Goal: Task Accomplishment & Management: Manage account settings

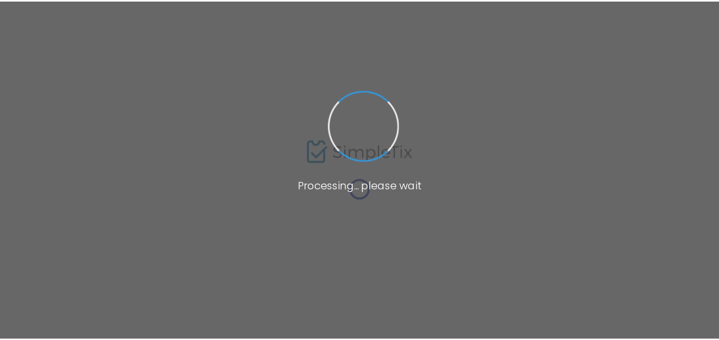
scroll to position [34, 0]
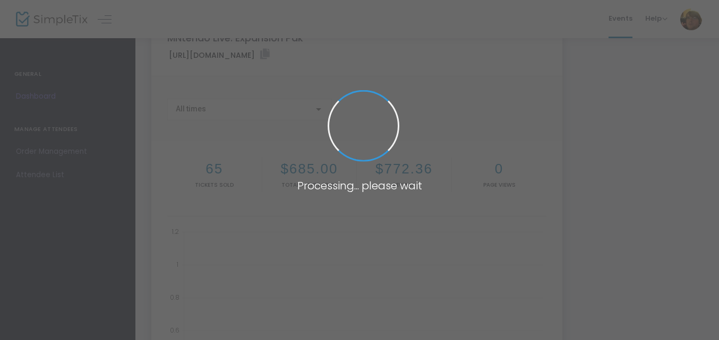
type input "[URL][DOMAIN_NAME]"
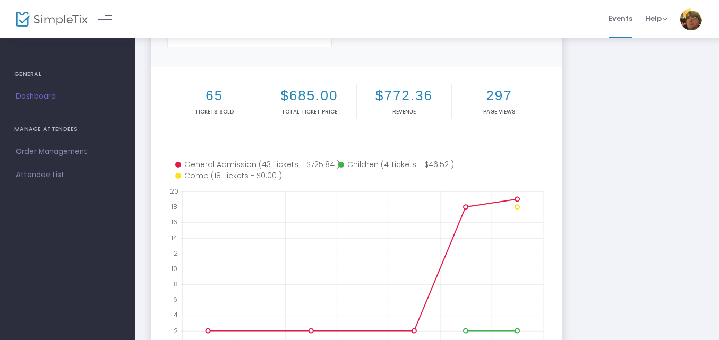
scroll to position [108, 0]
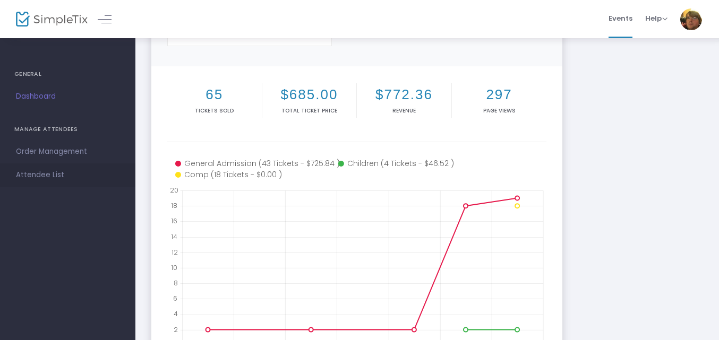
click at [61, 175] on span "Attendee List" at bounding box center [68, 175] width 104 height 14
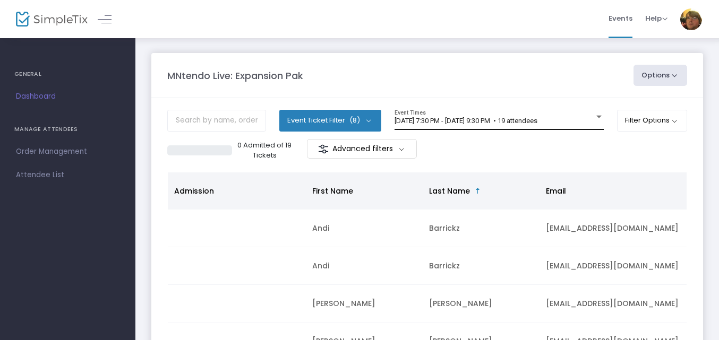
click at [570, 125] on div "9/19/2025 @ 7:30 PM - 9/19/2025 @ 9:30 PM • 19 attendees" at bounding box center [495, 121] width 200 height 8
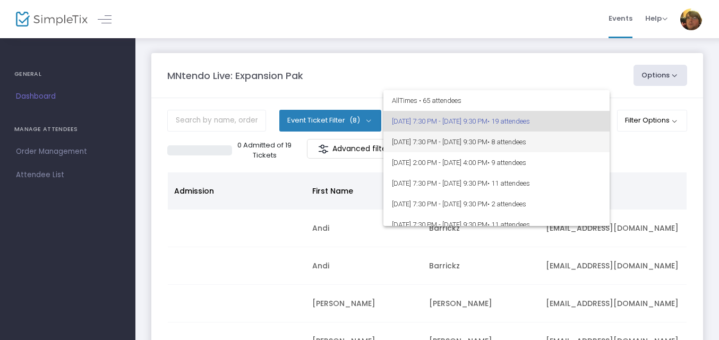
click at [570, 148] on span "9/20/2025 @ 7:30 PM - 9/20/2025 @ 9:30 PM • 8 attendees" at bounding box center [496, 142] width 209 height 21
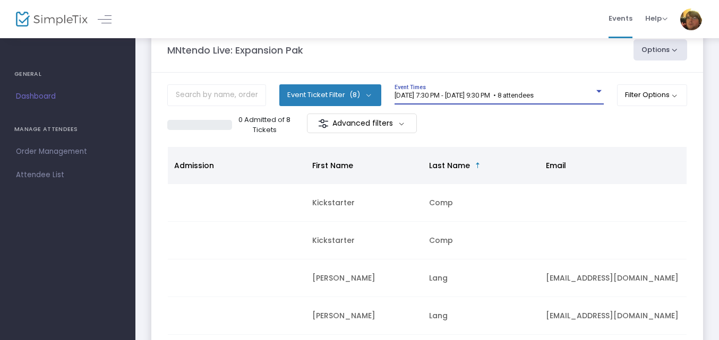
scroll to position [16, 0]
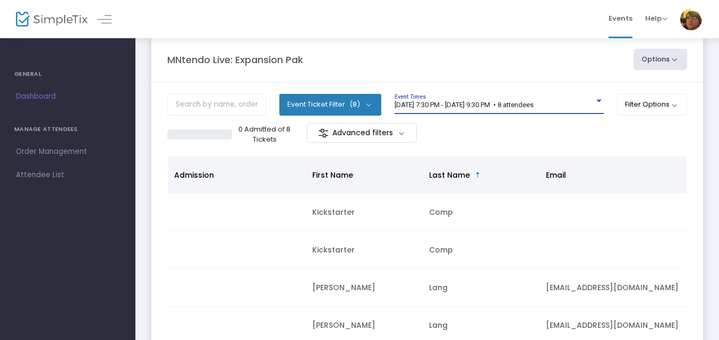
click at [504, 103] on span "9/20/2025 @ 7:30 PM - 9/20/2025 @ 9:30 PM • 8 attendees" at bounding box center [464, 105] width 139 height 8
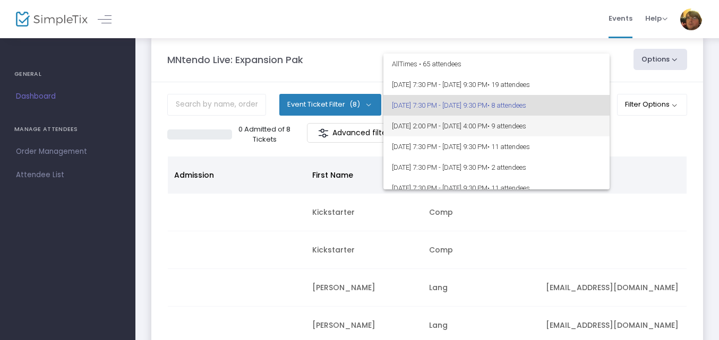
click at [506, 133] on span "9/21/2025 @ 2:00 PM - 9/21/2025 @ 4:00 PM • 9 attendees" at bounding box center [496, 126] width 209 height 21
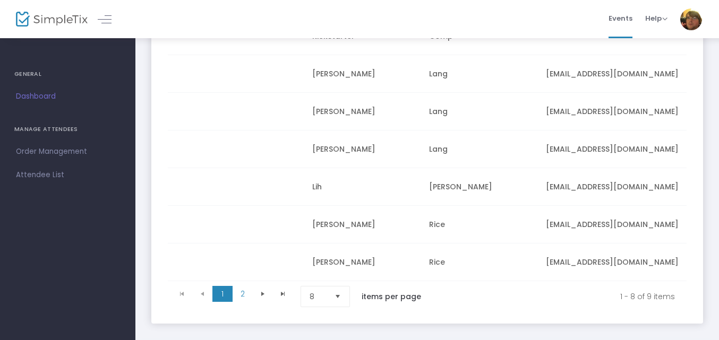
scroll to position [233, 0]
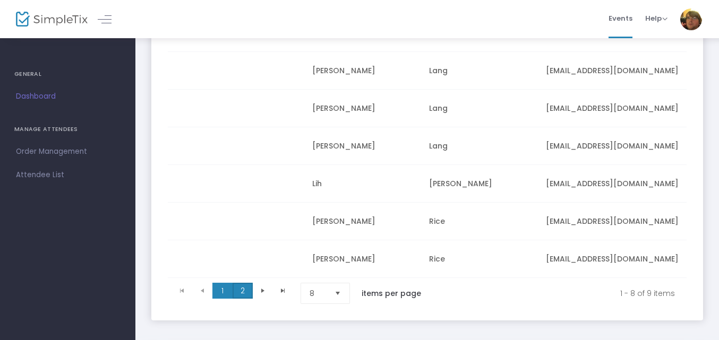
click at [252, 292] on span "2" at bounding box center [243, 291] width 20 height 16
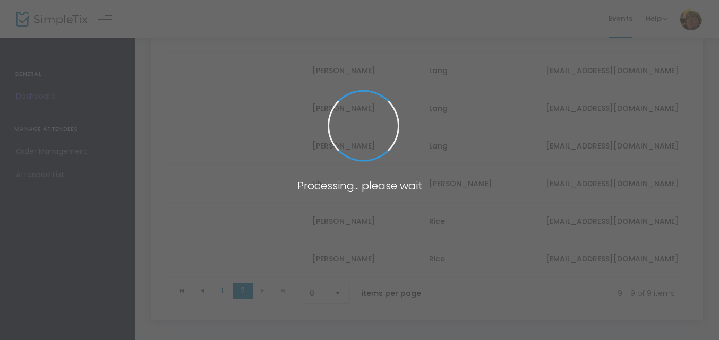
scroll to position [26, 0]
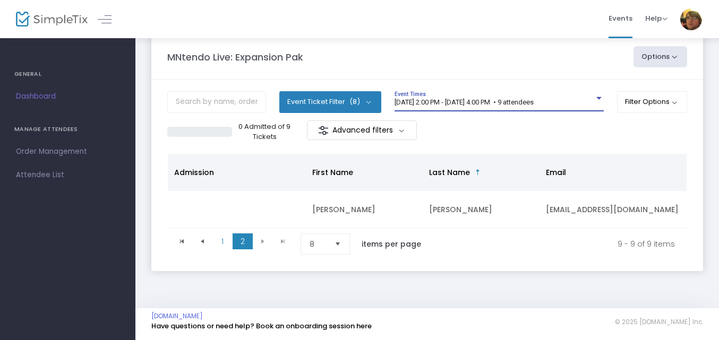
click at [513, 98] on span "9/21/2025 @ 2:00 PM - 9/21/2025 @ 4:00 PM • 9 attendees" at bounding box center [464, 102] width 139 height 8
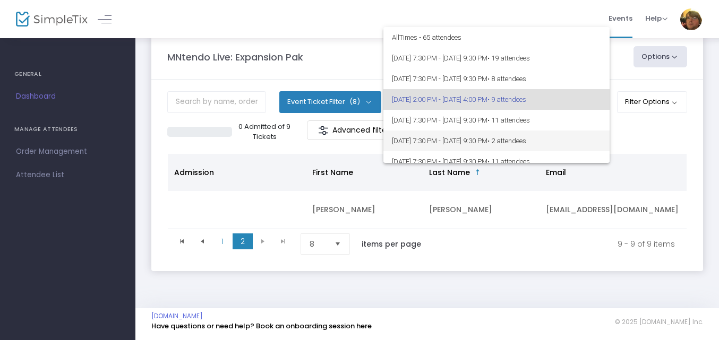
scroll to position [5, 0]
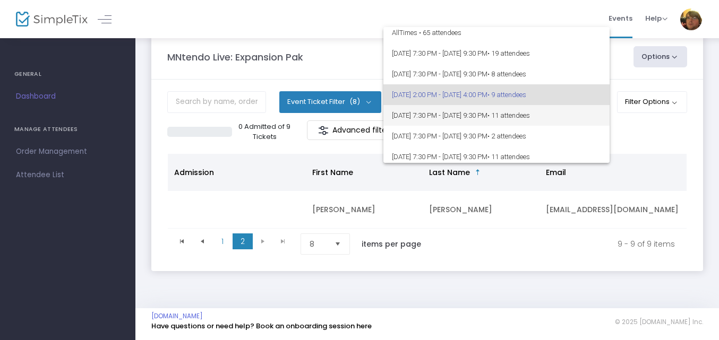
click at [530, 117] on span "• 11 attendees" at bounding box center [508, 116] width 42 height 8
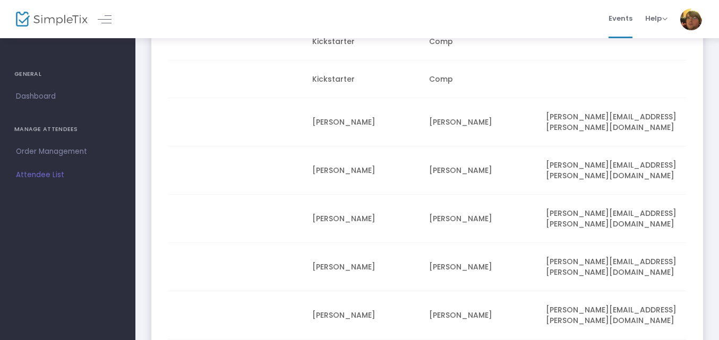
scroll to position [192, 0]
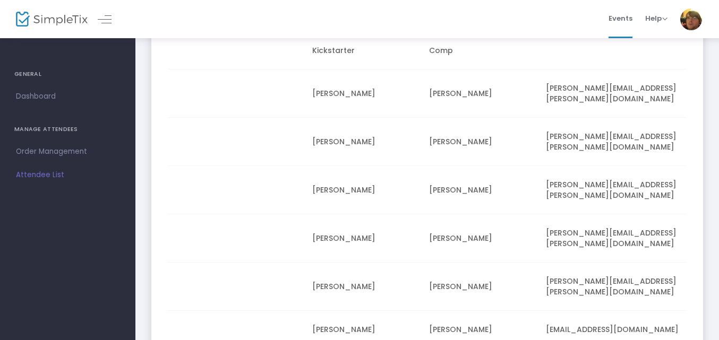
drag, startPoint x: 426, startPoint y: 323, endPoint x: 584, endPoint y: 331, distance: 157.9
click at [584, 331] on m-panel-content "Event Ticket Filter (8) Select All General Admission Student/Senior/Veteran Chi…" at bounding box center [427, 137] width 552 height 509
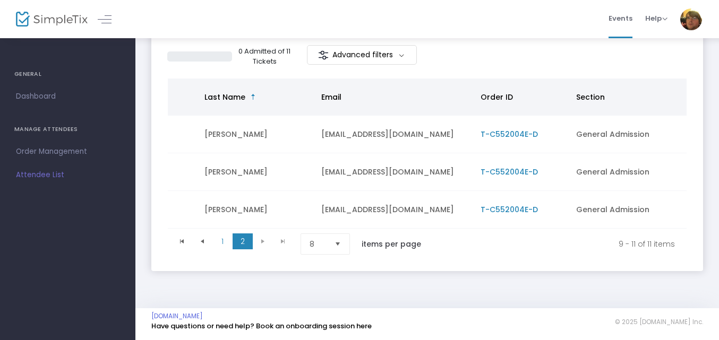
scroll to position [0, 0]
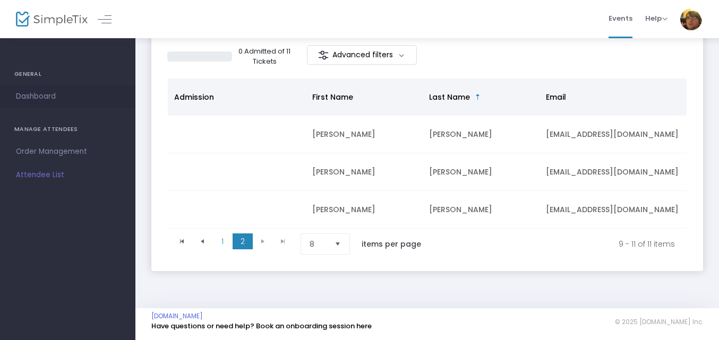
click at [38, 96] on span "Dashboard" at bounding box center [68, 97] width 104 height 14
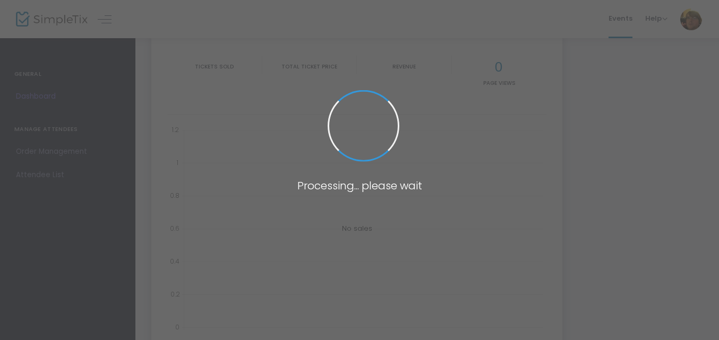
type input "[URL][DOMAIN_NAME]"
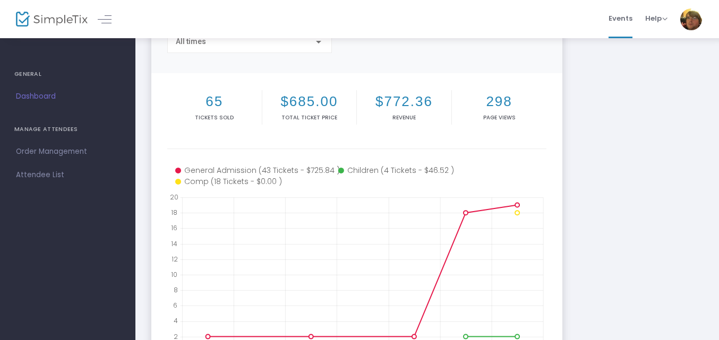
scroll to position [150, 0]
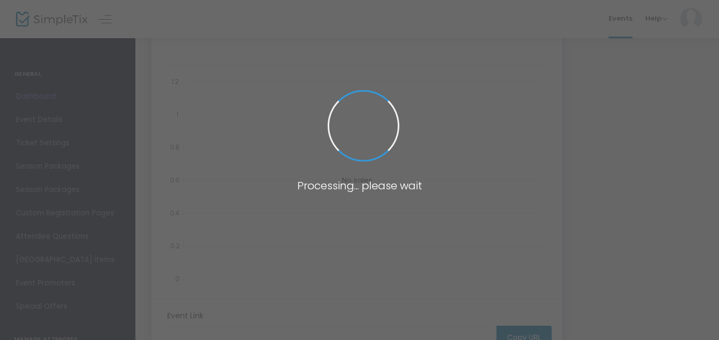
scroll to position [150, 0]
type input "[URL][DOMAIN_NAME]"
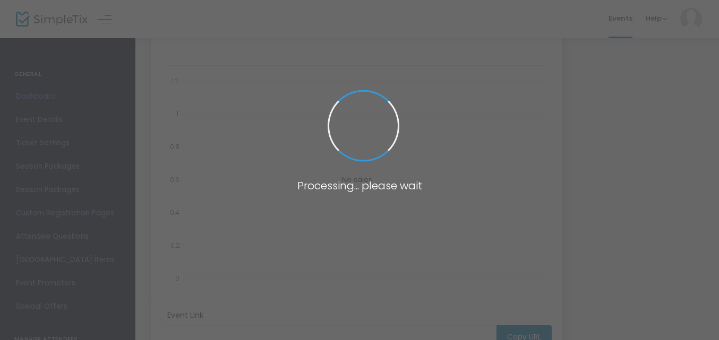
type input "[URL][DOMAIN_NAME]"
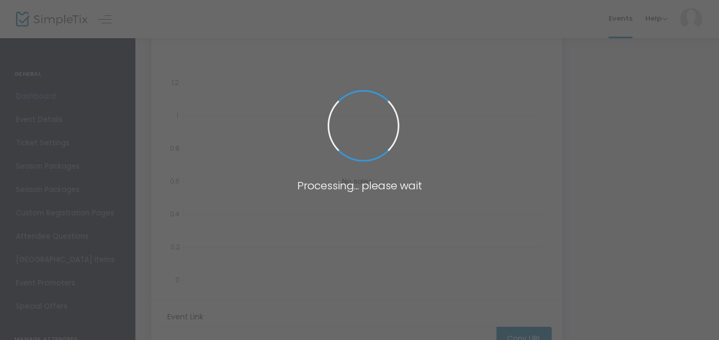
scroll to position [150, 0]
type input "[URL][DOMAIN_NAME]"
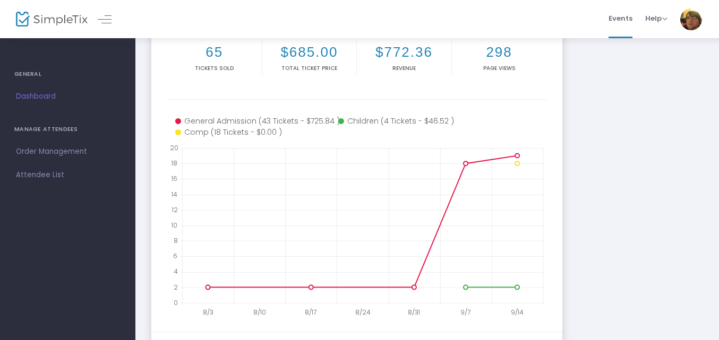
scroll to position [144, 0]
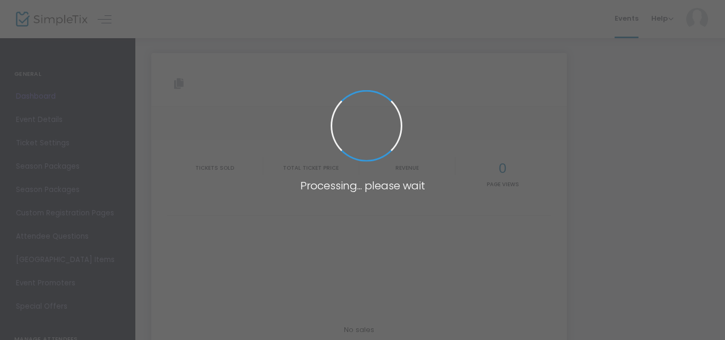
type input "[URL][DOMAIN_NAME]"
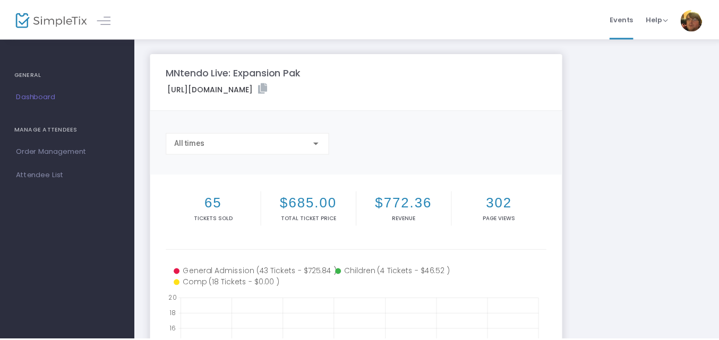
scroll to position [144, 0]
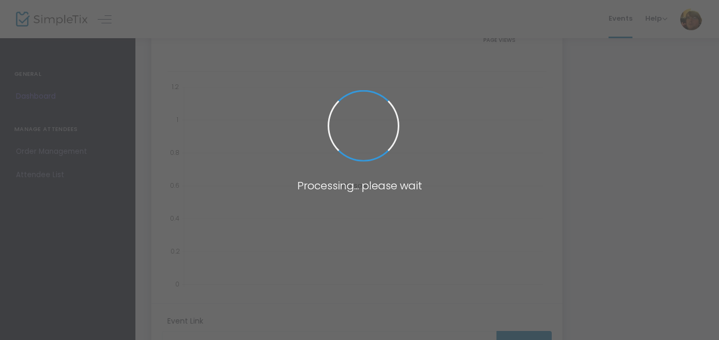
type input "[URL][DOMAIN_NAME]"
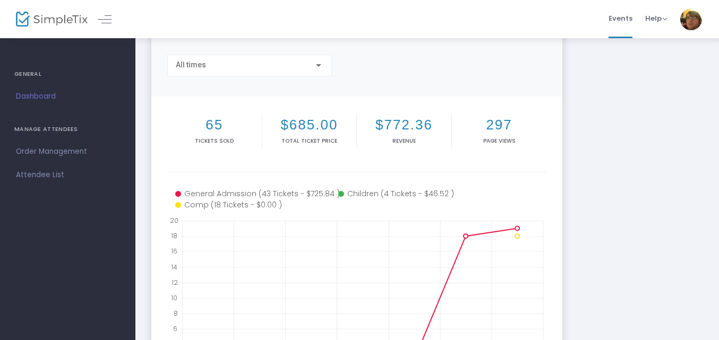
scroll to position [77, 0]
click at [262, 62] on div "All times" at bounding box center [250, 64] width 148 height 20
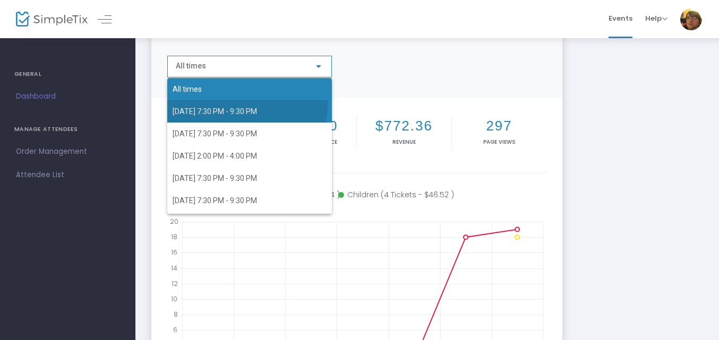
click at [242, 105] on span "9/19/2025 7:30 PM - 9:30 PM" at bounding box center [250, 111] width 154 height 22
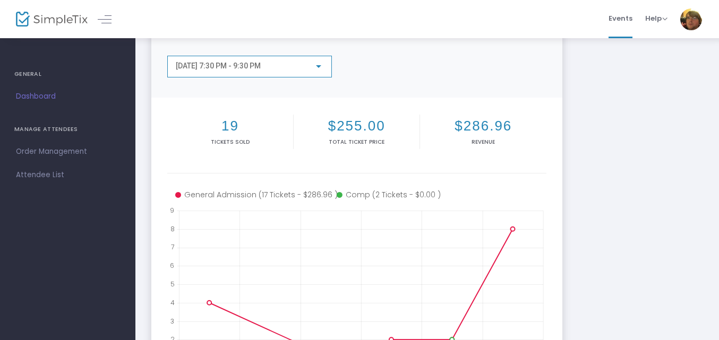
click at [299, 63] on div "9/19/2025 7:30 PM - 9:30 PM" at bounding box center [245, 66] width 138 height 8
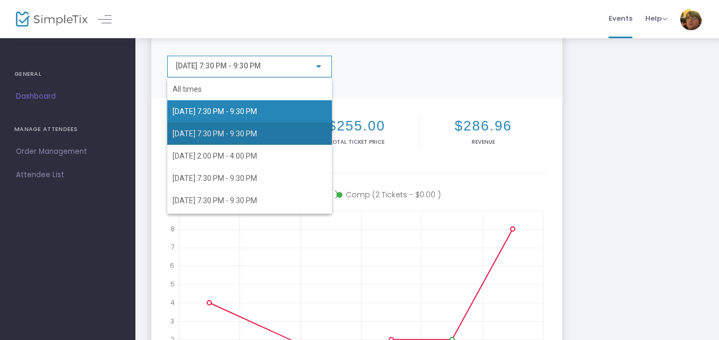
click at [281, 129] on span "9/20/2025 7:30 PM - 9:30 PM" at bounding box center [250, 134] width 154 height 22
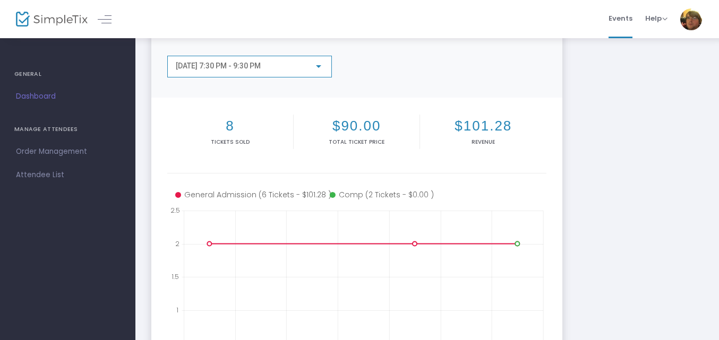
click at [291, 63] on div "9/20/2025 7:30 PM - 9:30 PM" at bounding box center [245, 66] width 138 height 8
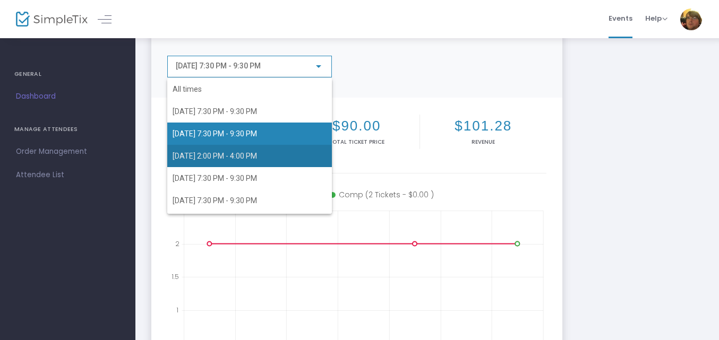
click at [273, 153] on span "9/21/2025 2:00 PM - 4:00 PM" at bounding box center [250, 156] width 154 height 22
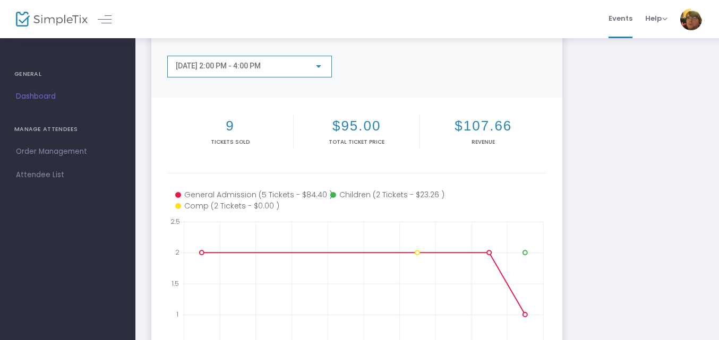
click at [315, 63] on div at bounding box center [319, 66] width 10 height 8
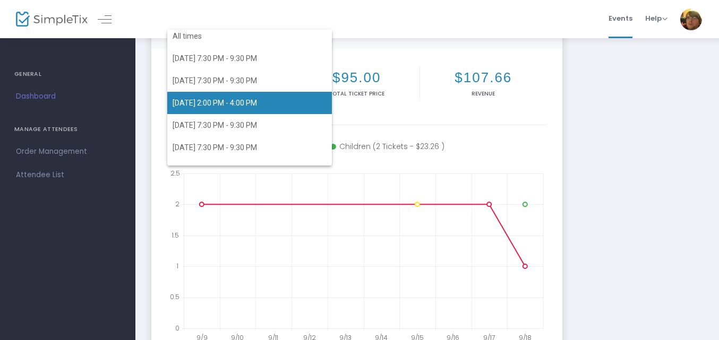
scroll to position [110, 0]
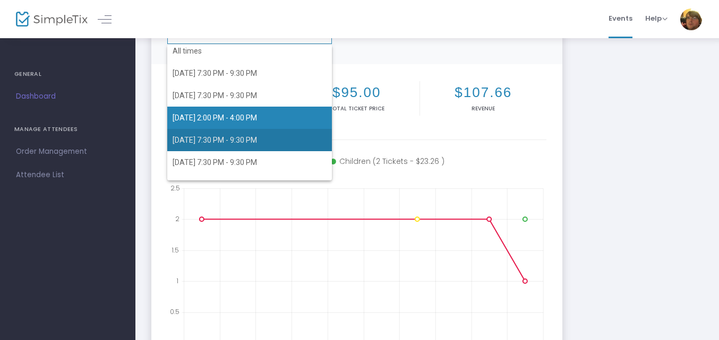
click at [270, 134] on span "9/22/2025 7:30 PM - 9:30 PM" at bounding box center [250, 140] width 154 height 22
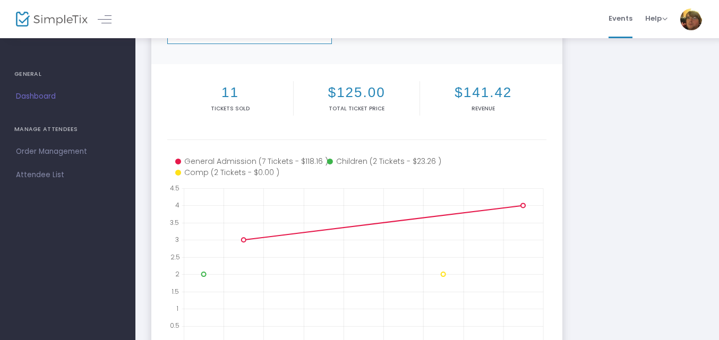
click at [278, 45] on div "9/22/2025 7:30 PM - 9:30 PM" at bounding box center [249, 37] width 165 height 30
click at [295, 42] on div "9/22/2025 7:30 PM - 9:30 PM" at bounding box center [249, 33] width 165 height 22
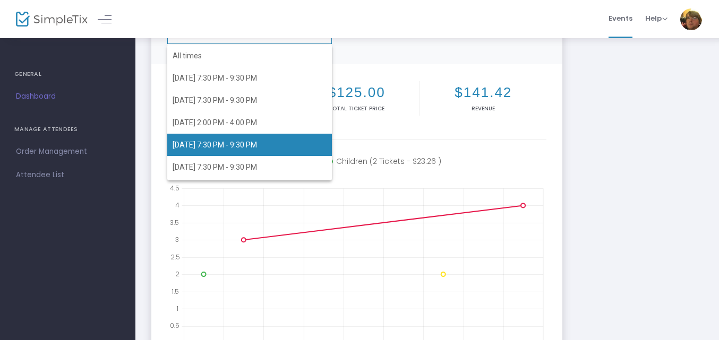
scroll to position [25, 0]
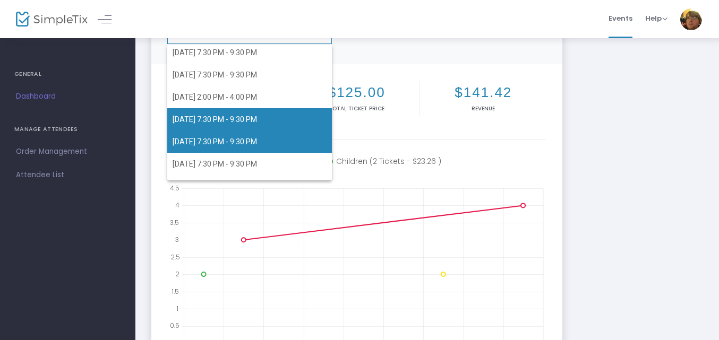
click at [273, 139] on span "9/25/2025 7:30 PM - 9:30 PM" at bounding box center [250, 142] width 154 height 22
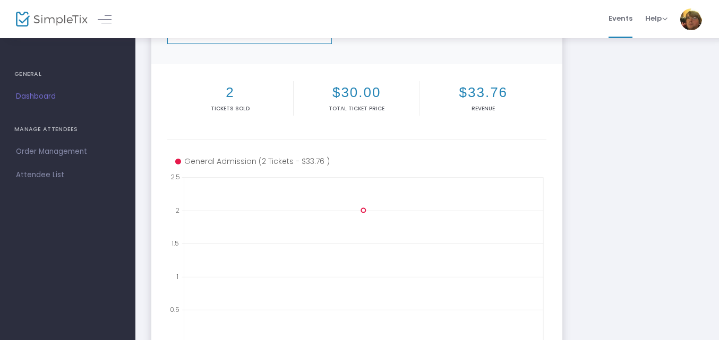
click at [286, 41] on div "9/25/2025 7:30 PM - 9:30 PM" at bounding box center [249, 33] width 165 height 22
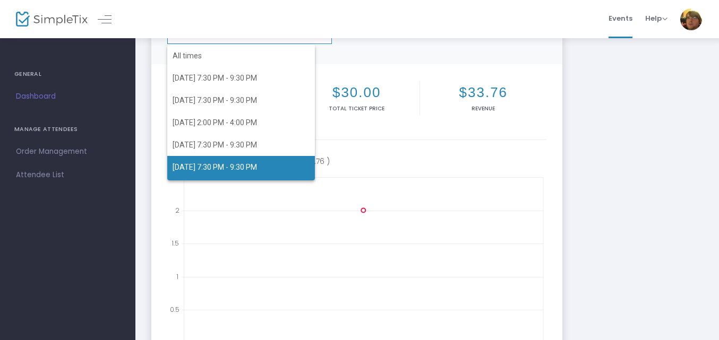
scroll to position [46, 0]
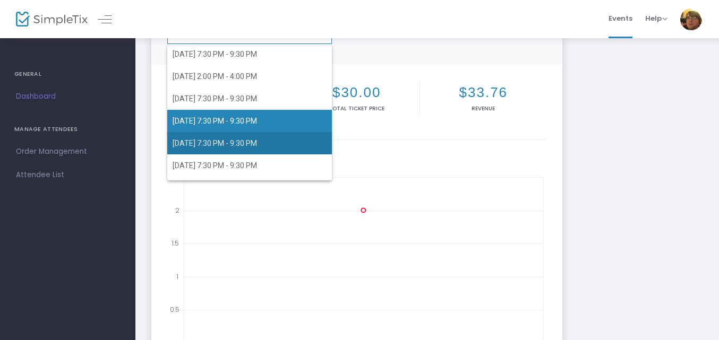
click at [285, 148] on span "9/26/2025 7:30 PM - 9:30 PM" at bounding box center [250, 143] width 154 height 22
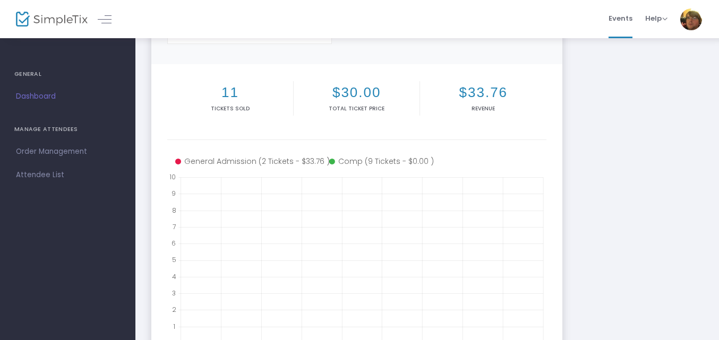
click at [313, 42] on div "[DATE] 7:30 PM - 9:30 PM" at bounding box center [249, 33] width 165 height 22
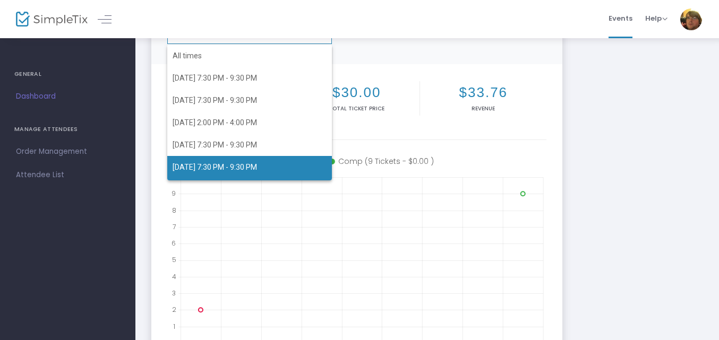
scroll to position [50, 0]
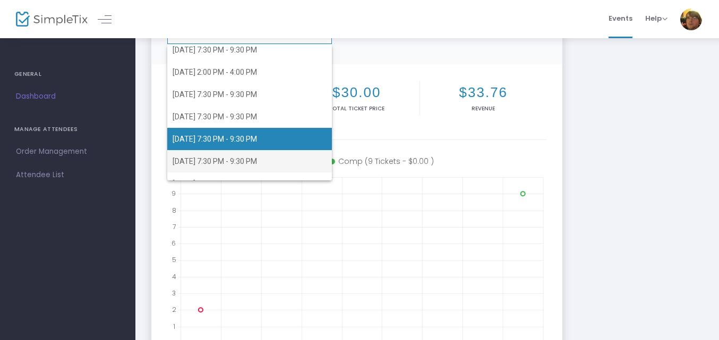
click at [289, 156] on span "[DATE] 7:30 PM - 9:30 PM" at bounding box center [250, 161] width 154 height 22
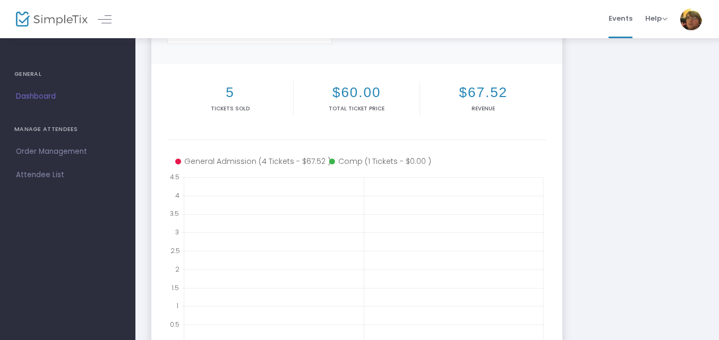
click at [296, 43] on div "[DATE] 7:30 PM - 9:30 PM" at bounding box center [249, 33] width 165 height 22
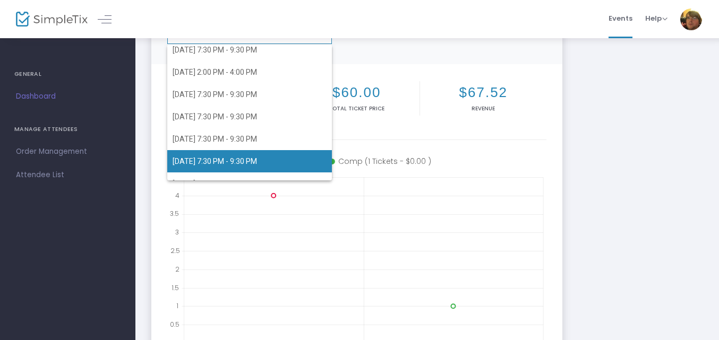
scroll to position [65, 0]
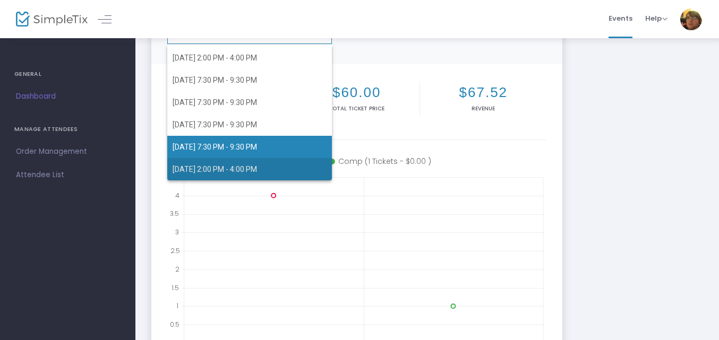
click at [289, 170] on span "[DATE] 2:00 PM - 4:00 PM" at bounding box center [250, 169] width 154 height 22
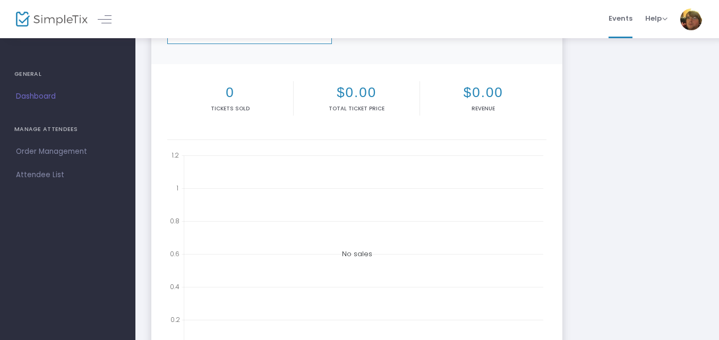
click at [299, 42] on div "[DATE] 2:00 PM - 4:00 PM" at bounding box center [249, 33] width 165 height 22
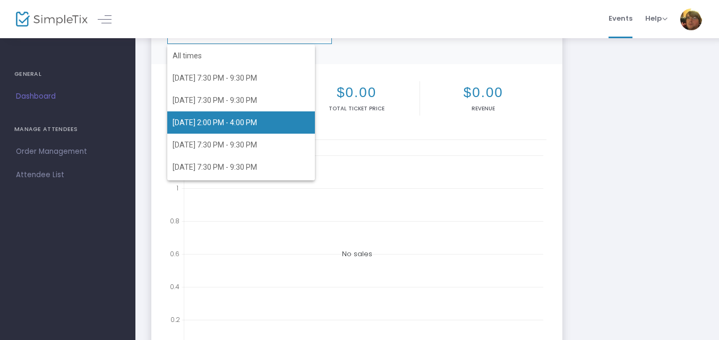
scroll to position [50, 0]
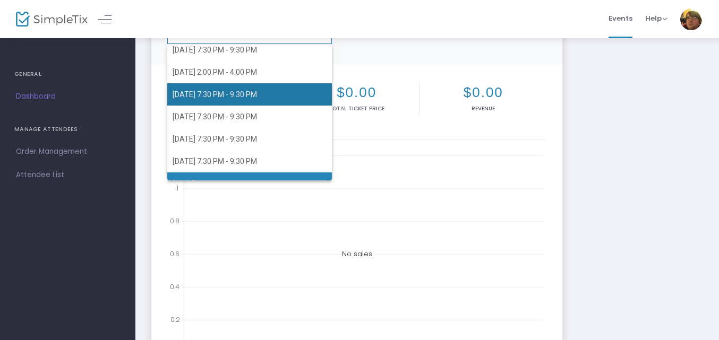
click at [273, 96] on span "[DATE] 7:30 PM - 9:30 PM" at bounding box center [250, 94] width 154 height 22
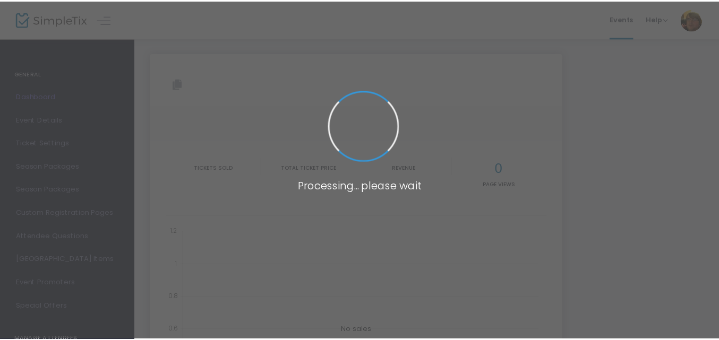
scroll to position [110, 0]
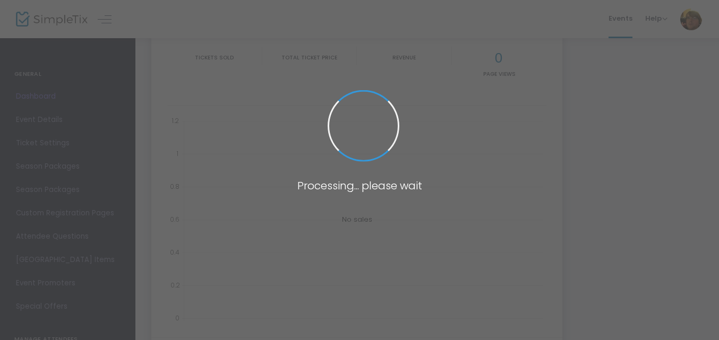
type input "[URL][DOMAIN_NAME]"
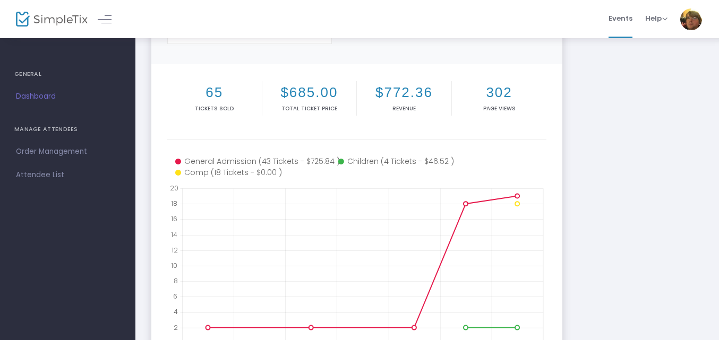
scroll to position [0, 0]
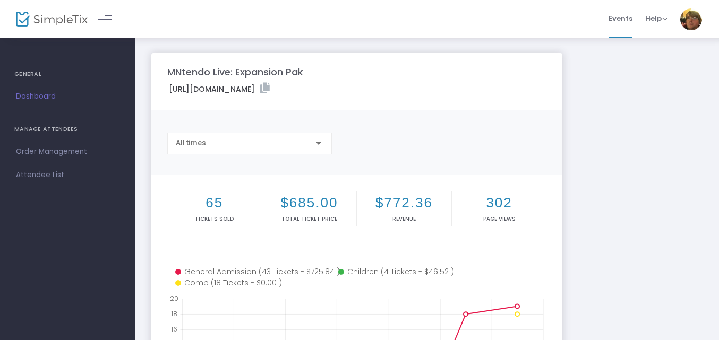
click at [692, 23] on img at bounding box center [691, 19] width 22 height 22
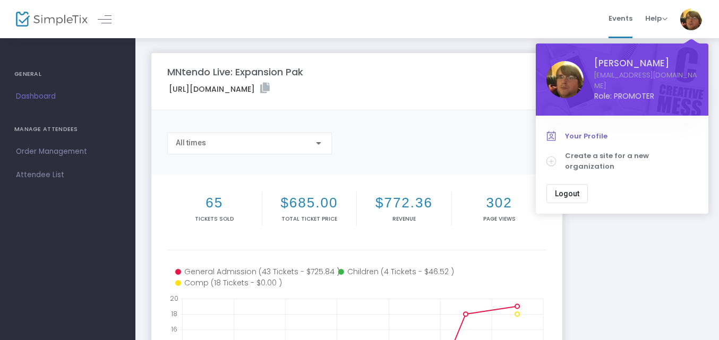
click at [593, 131] on span "Your Profile" at bounding box center [631, 136] width 133 height 11
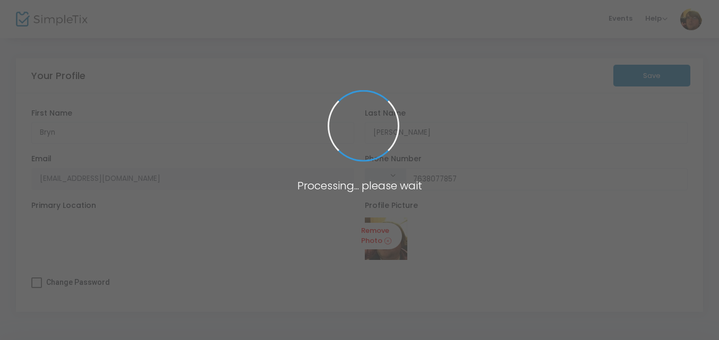
type input "[PHONE_NUMBER]"
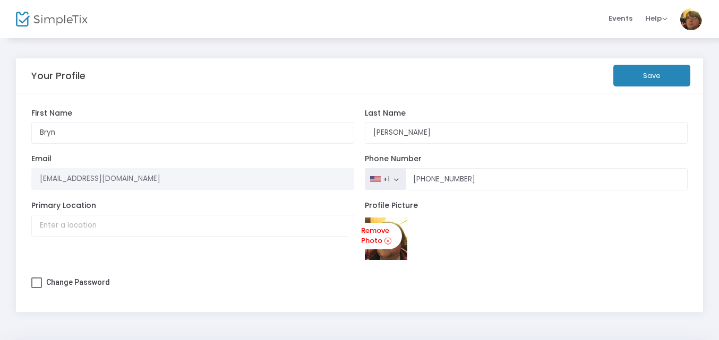
click at [617, 20] on span "Events" at bounding box center [621, 18] width 24 height 27
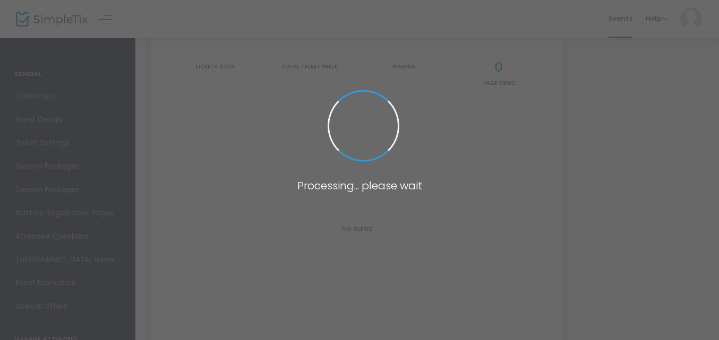
scroll to position [101, 0]
type input "[URL][DOMAIN_NAME]"
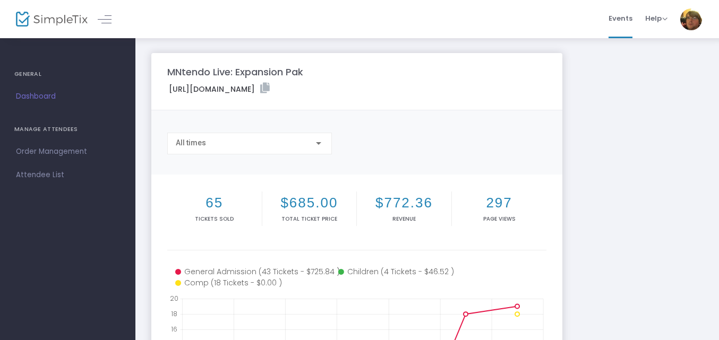
click at [299, 140] on div "All times" at bounding box center [245, 143] width 138 height 8
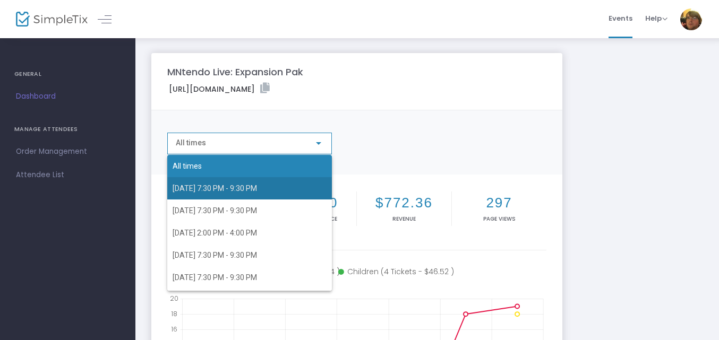
click at [256, 182] on span "[DATE] 7:30 PM - 9:30 PM" at bounding box center [250, 188] width 154 height 22
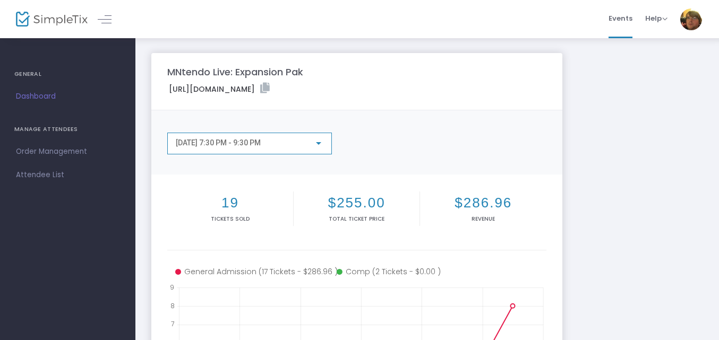
click at [281, 144] on div "[DATE] 7:30 PM - 9:30 PM" at bounding box center [245, 143] width 138 height 8
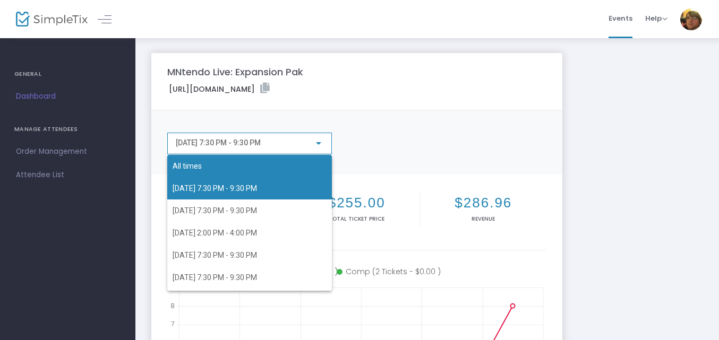
click at [268, 172] on span "All times" at bounding box center [250, 166] width 154 height 22
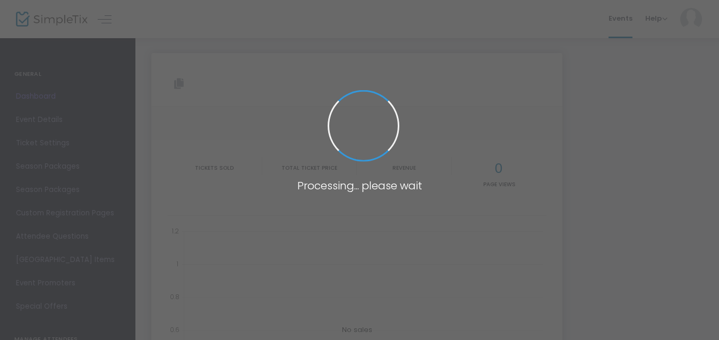
type input "[URL][DOMAIN_NAME]"
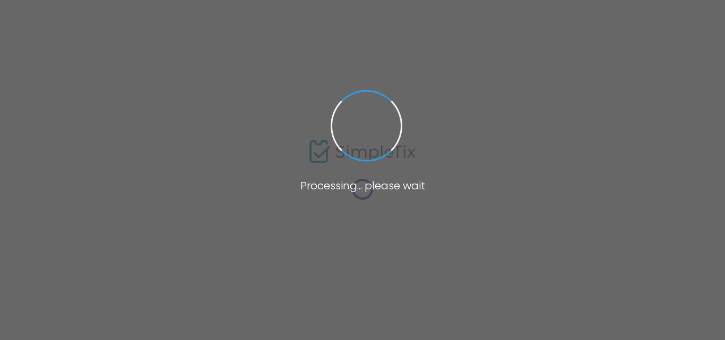
type input "[URL][DOMAIN_NAME]"
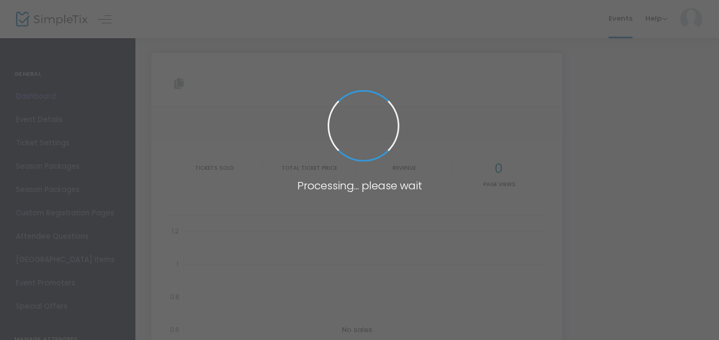
type input "[URL][DOMAIN_NAME]"
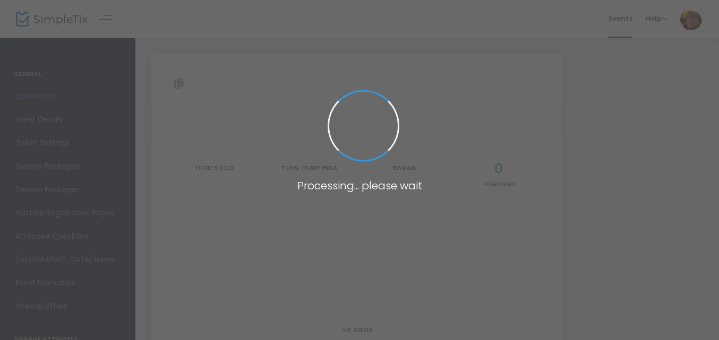
type input "[URL][DOMAIN_NAME]"
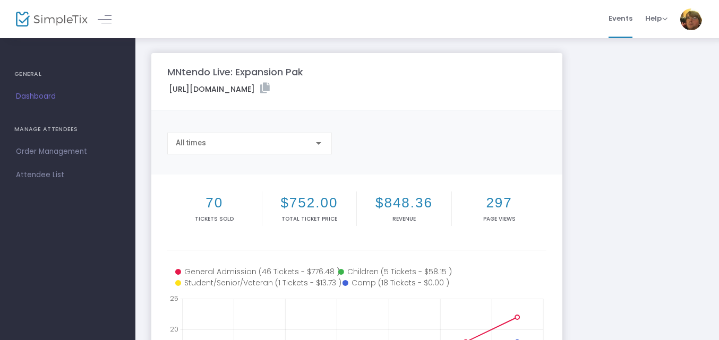
click at [278, 142] on div "All times" at bounding box center [245, 143] width 138 height 8
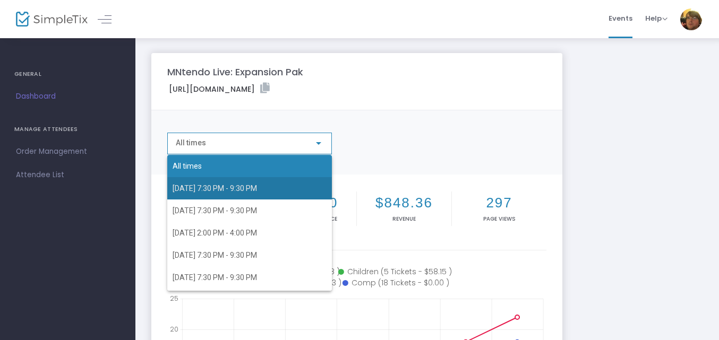
click at [257, 184] on span "[DATE] 7:30 PM - 9:30 PM" at bounding box center [215, 188] width 84 height 8
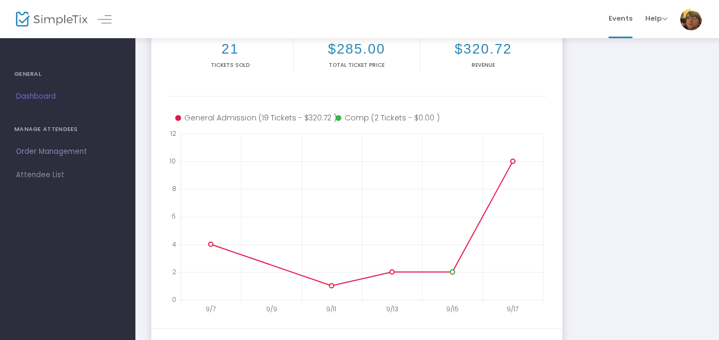
scroll to position [56, 0]
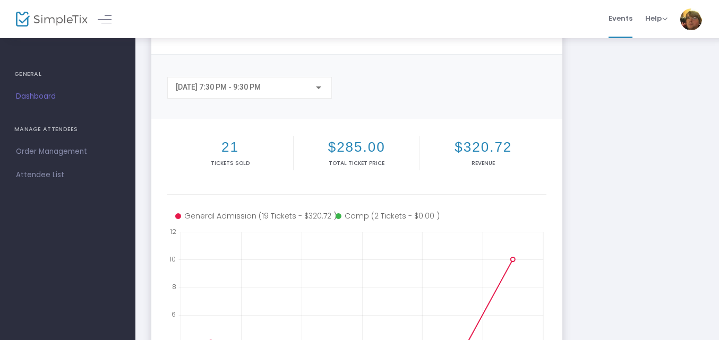
click at [236, 92] on div "[DATE] 7:30 PM - 9:30 PM" at bounding box center [250, 85] width 148 height 20
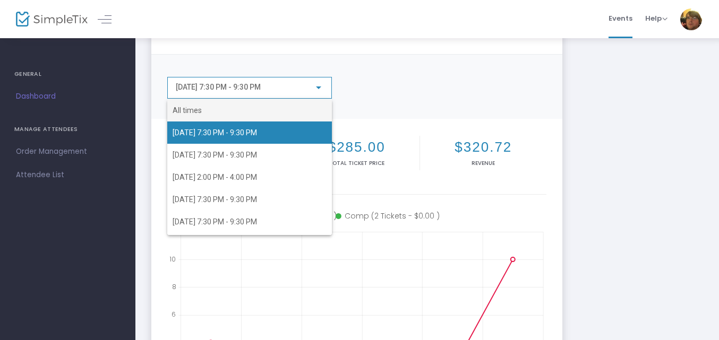
click at [220, 108] on span "All times" at bounding box center [250, 110] width 154 height 22
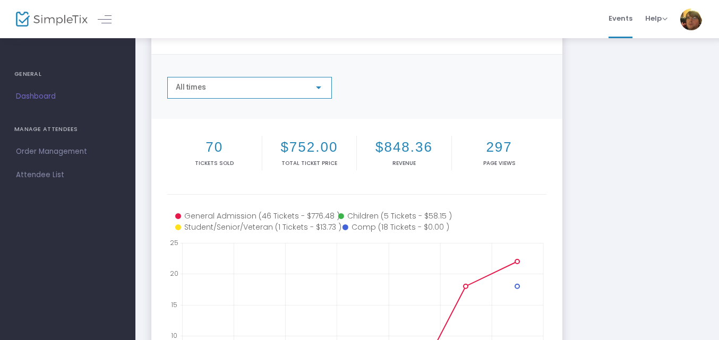
click at [261, 89] on div "All times" at bounding box center [245, 87] width 138 height 8
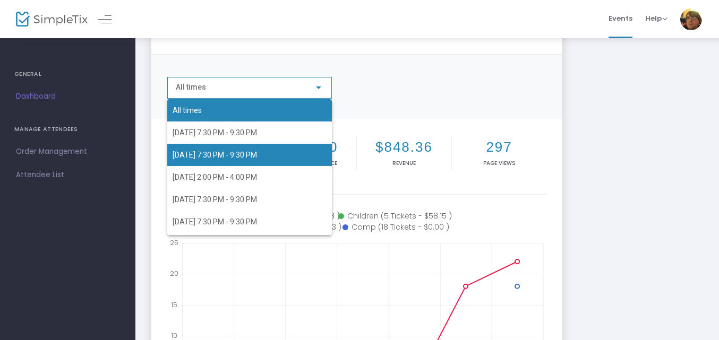
click at [255, 157] on span "[DATE] 7:30 PM - 9:30 PM" at bounding box center [215, 155] width 84 height 8
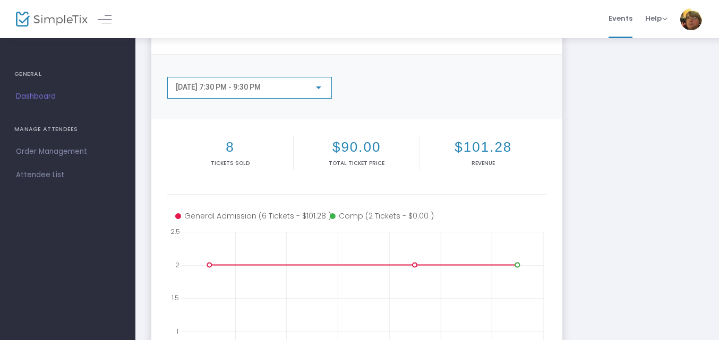
click at [302, 91] on div "[DATE] 7:30 PM - 9:30 PM" at bounding box center [245, 87] width 138 height 8
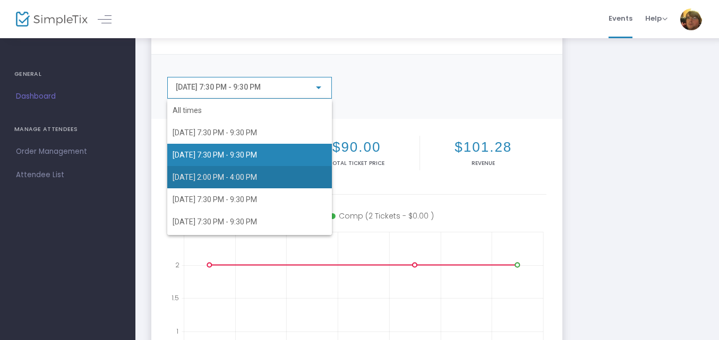
click at [260, 169] on span "[DATE] 2:00 PM - 4:00 PM" at bounding box center [250, 177] width 154 height 22
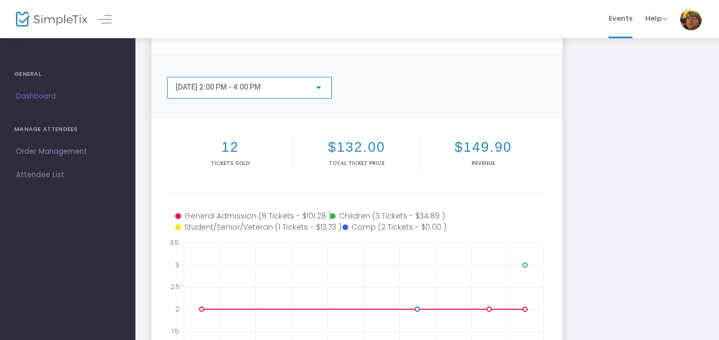
click at [249, 83] on span "[DATE] 2:00 PM - 4:00 PM" at bounding box center [218, 87] width 85 height 8
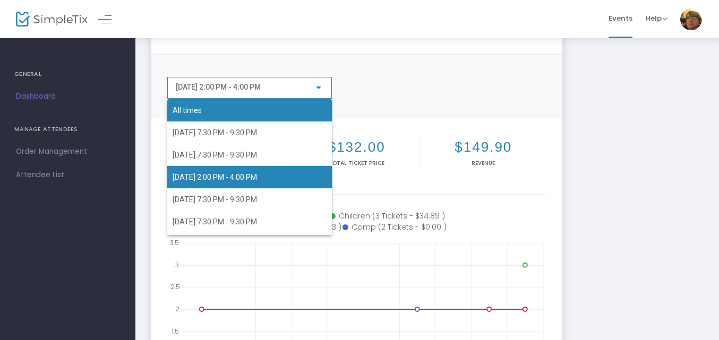
scroll to position [5, 0]
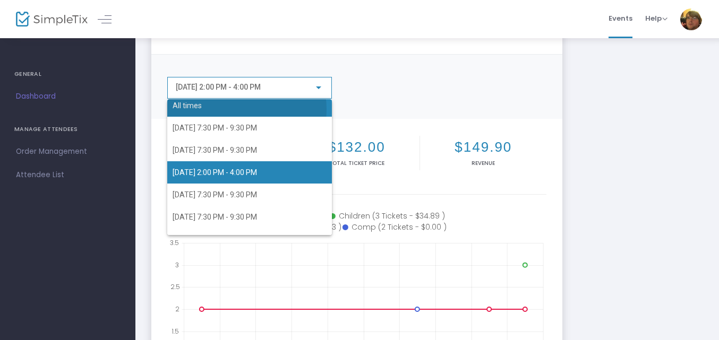
click at [233, 109] on span "All times" at bounding box center [250, 106] width 154 height 22
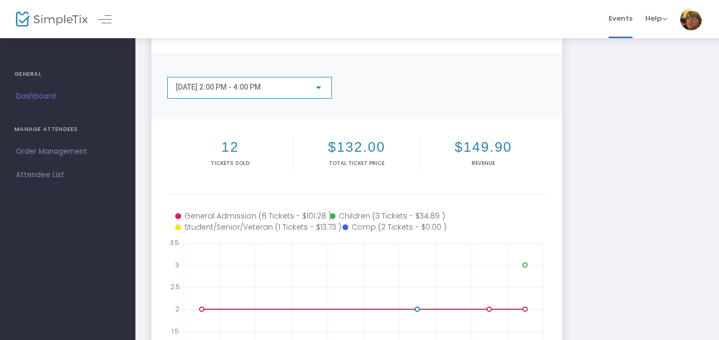
scroll to position [0, 0]
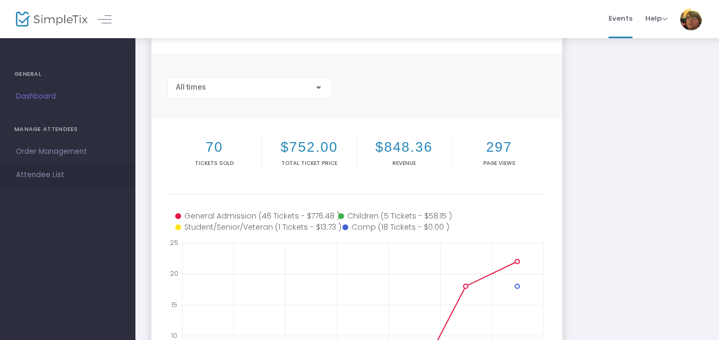
click at [53, 176] on span "Attendee List" at bounding box center [68, 175] width 104 height 14
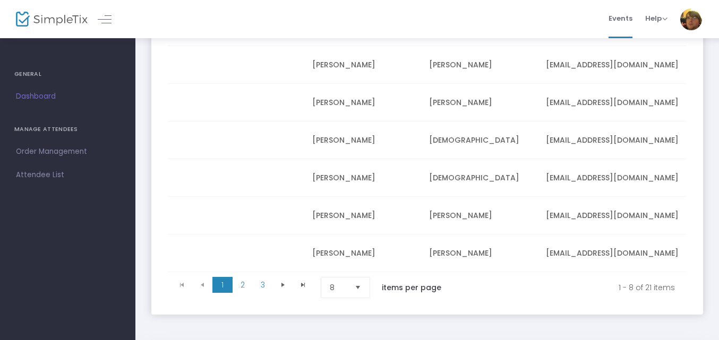
scroll to position [240, 0]
click at [243, 292] on span "2" at bounding box center [243, 284] width 20 height 16
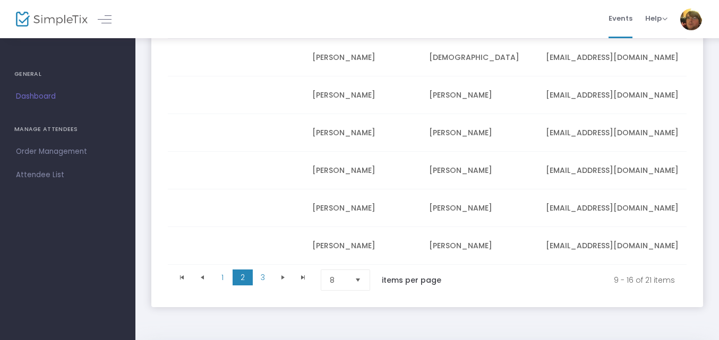
scroll to position [248, 0]
click at [260, 282] on span "3" at bounding box center [263, 276] width 20 height 16
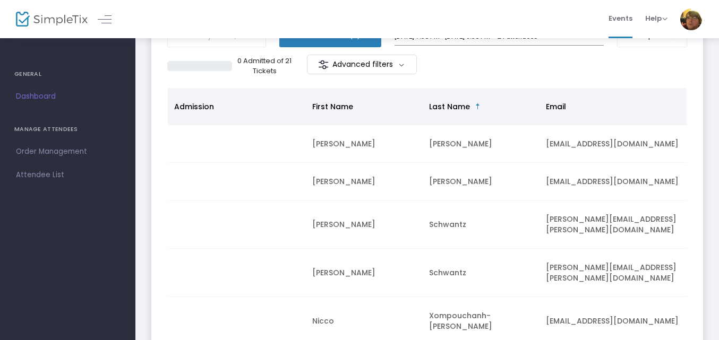
scroll to position [45, 0]
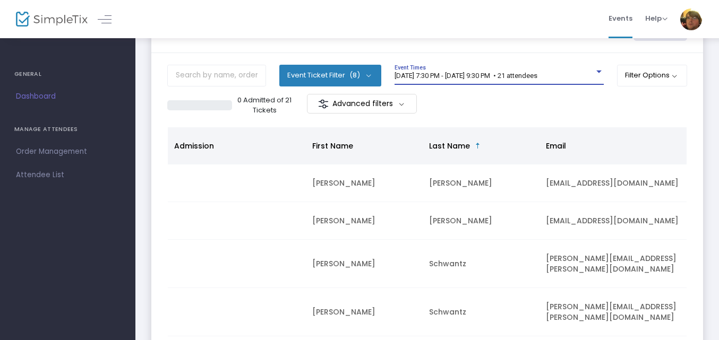
click at [481, 75] on span "[DATE] 7:30 PM - [DATE] 9:30 PM • 21 attendees" at bounding box center [466, 76] width 143 height 8
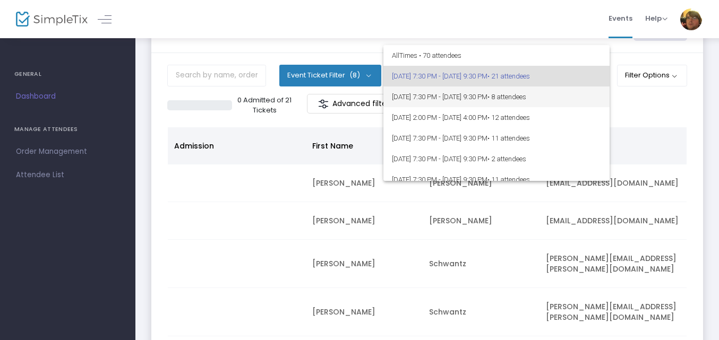
click at [501, 98] on span "[DATE] 7:30 PM - [DATE] 9:30 PM • 8 attendees" at bounding box center [496, 97] width 209 height 21
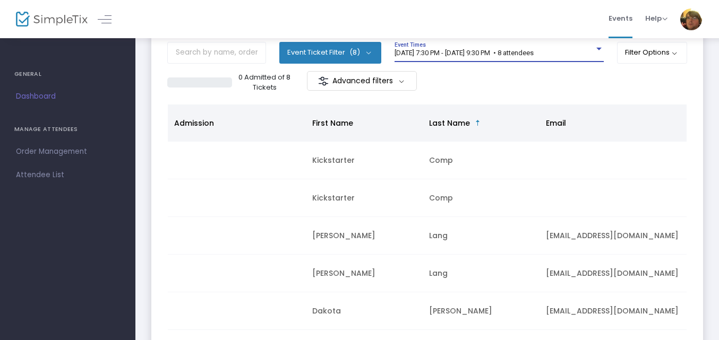
scroll to position [58, 0]
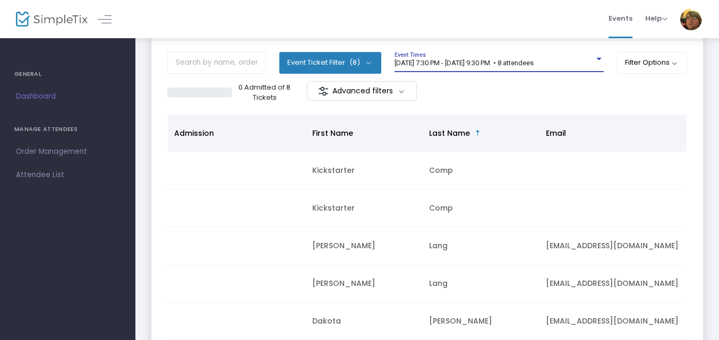
click at [481, 65] on span "[DATE] 7:30 PM - [DATE] 9:30 PM • 8 attendees" at bounding box center [464, 63] width 139 height 8
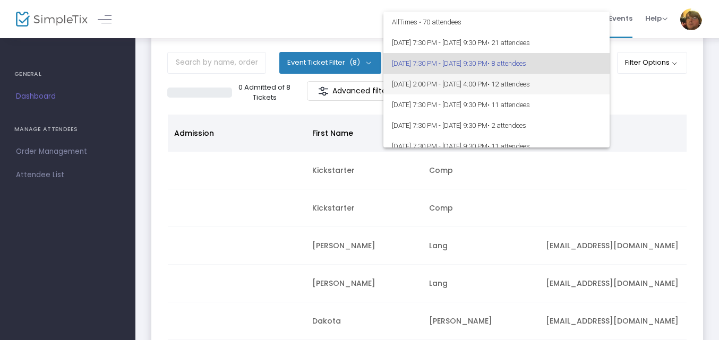
click at [499, 86] on span "[DATE] 2:00 PM - [DATE] 4:00 PM • 12 attendees" at bounding box center [496, 84] width 209 height 21
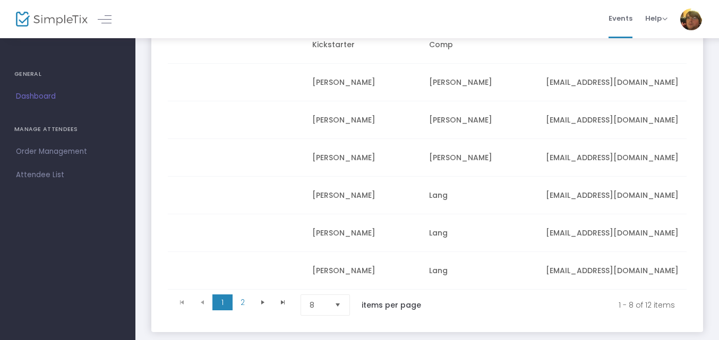
scroll to position [229, 0]
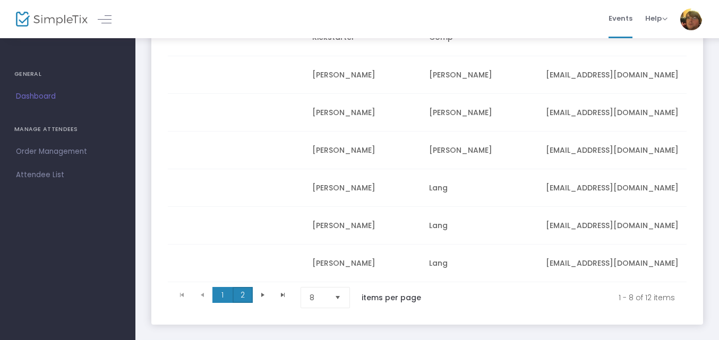
click at [247, 300] on span "2" at bounding box center [243, 295] width 20 height 16
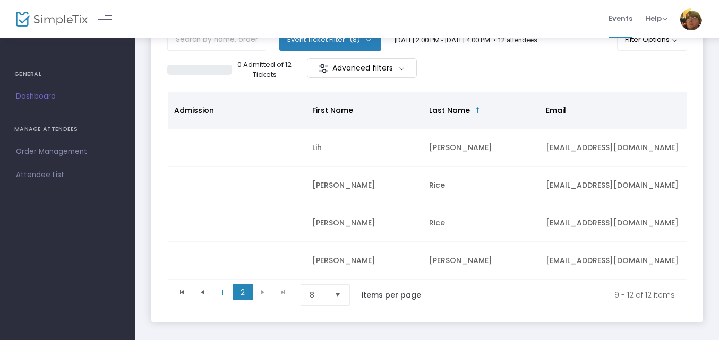
scroll to position [77, 0]
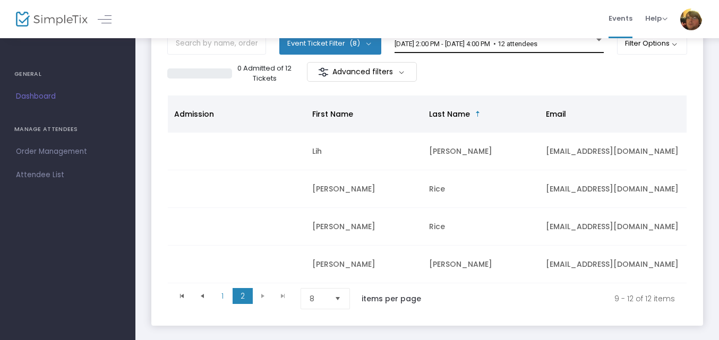
click at [488, 46] on span "[DATE] 2:00 PM - [DATE] 4:00 PM • 12 attendees" at bounding box center [466, 44] width 143 height 8
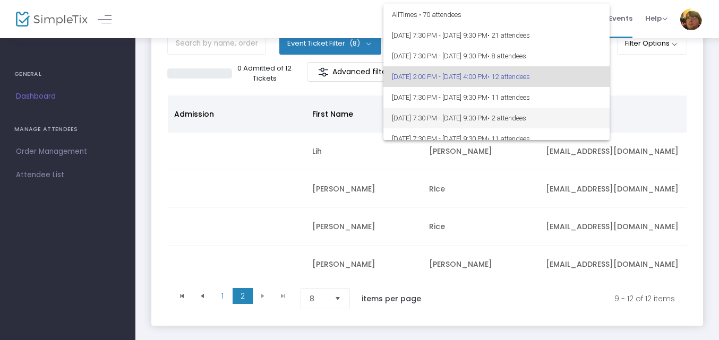
scroll to position [33, 0]
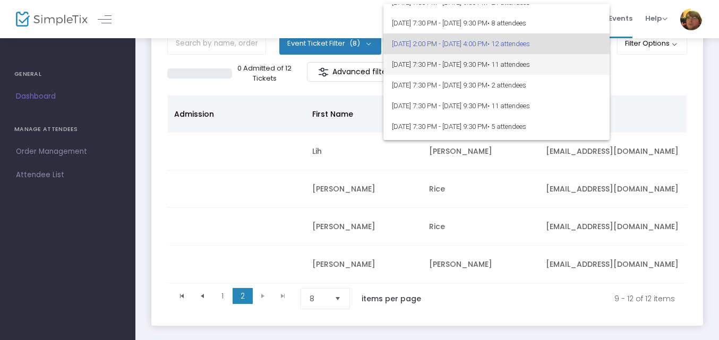
click at [513, 69] on span "[DATE] 7:30 PM - [DATE] 9:30 PM • 11 attendees" at bounding box center [496, 64] width 209 height 21
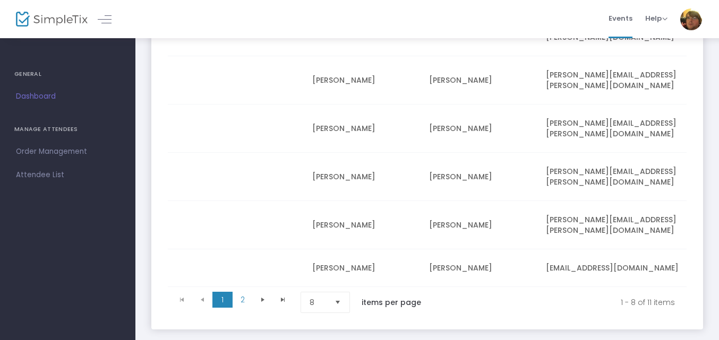
scroll to position [279, 0]
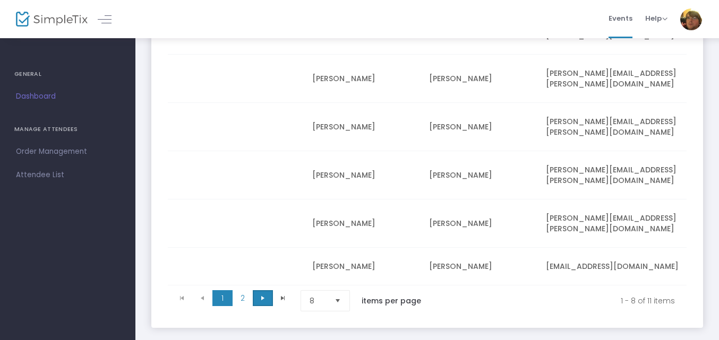
click at [259, 294] on span "Go to the next page" at bounding box center [263, 298] width 8 height 8
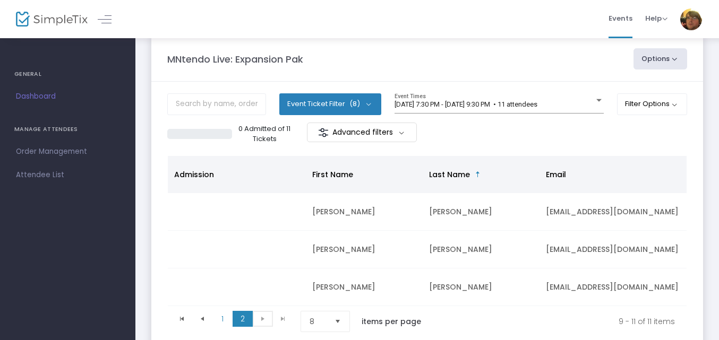
scroll to position [14, 0]
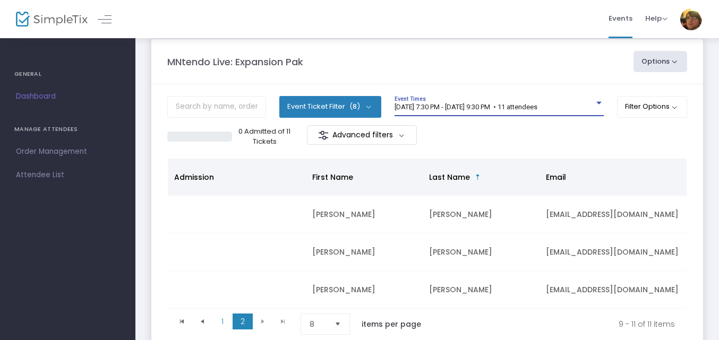
click at [489, 107] on span "[DATE] 7:30 PM - [DATE] 9:30 PM • 11 attendees" at bounding box center [466, 107] width 143 height 8
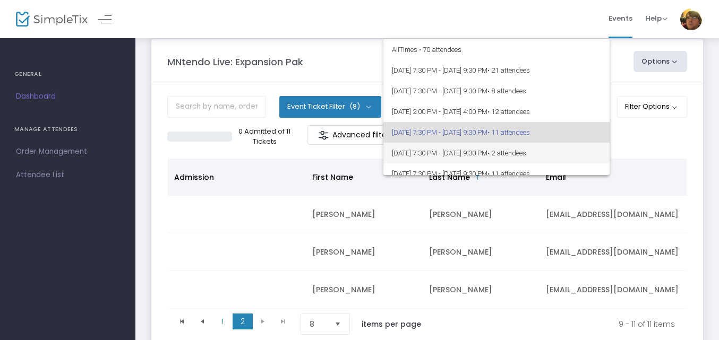
scroll to position [25, 0]
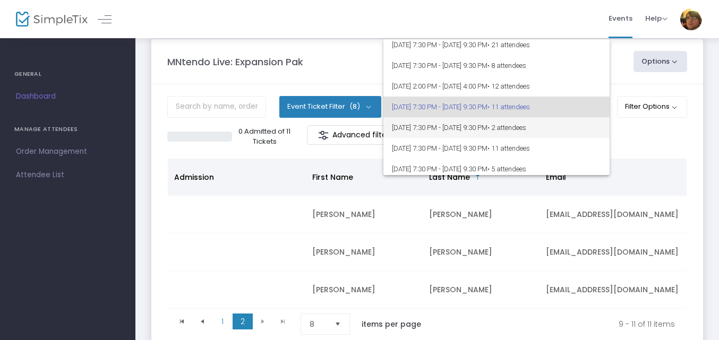
click at [503, 131] on span "[DATE] 7:30 PM - [DATE] 9:30 PM • 2 attendees" at bounding box center [496, 127] width 209 height 21
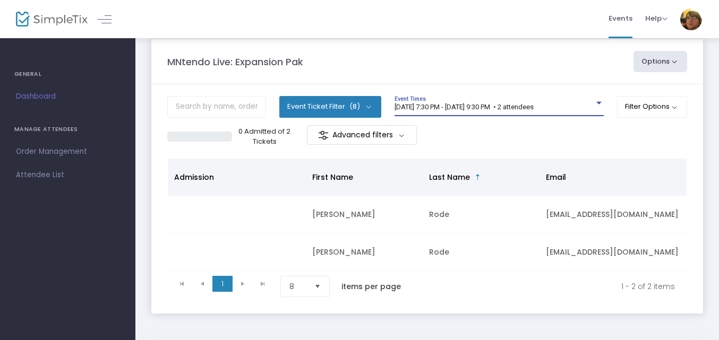
click at [520, 108] on span "[DATE] 7:30 PM - [DATE] 9:30 PM • 2 attendees" at bounding box center [464, 107] width 139 height 8
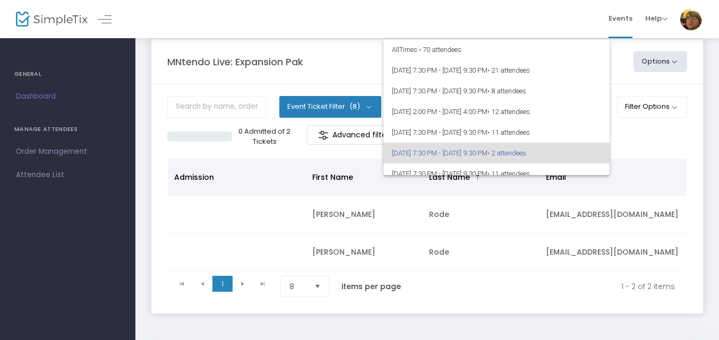
scroll to position [46, 0]
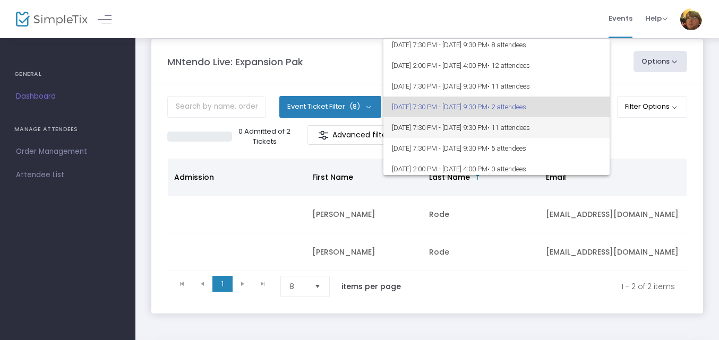
click at [530, 127] on span "[DATE] 7:30 PM - [DATE] 9:30 PM • 11 attendees" at bounding box center [496, 127] width 209 height 21
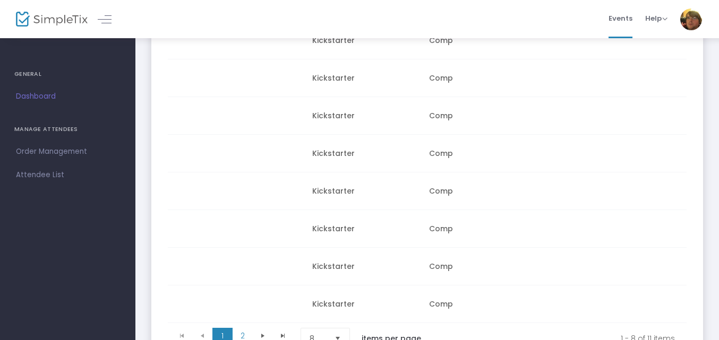
scroll to position [226, 0]
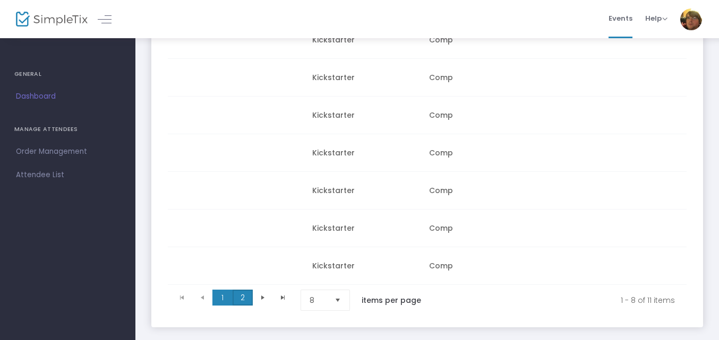
click at [240, 297] on span "2" at bounding box center [243, 298] width 20 height 16
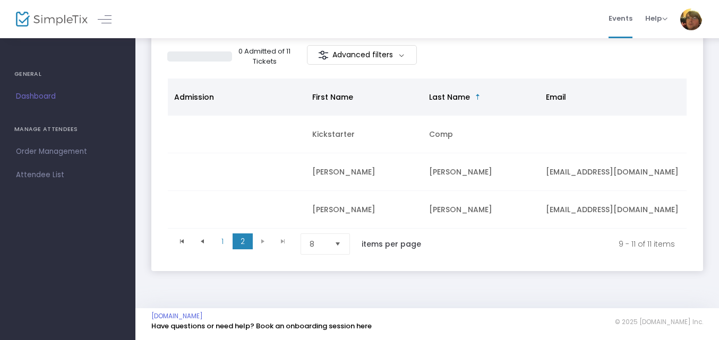
scroll to position [61, 0]
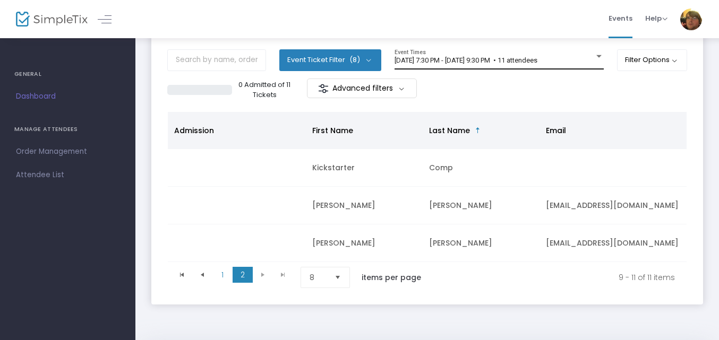
click at [518, 56] on div "[DATE] 7:30 PM - [DATE] 9:30 PM • 11 attendees Event Times" at bounding box center [499, 59] width 209 height 20
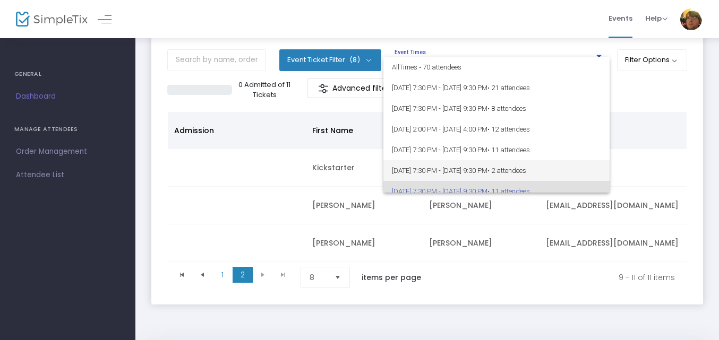
scroll to position [50, 0]
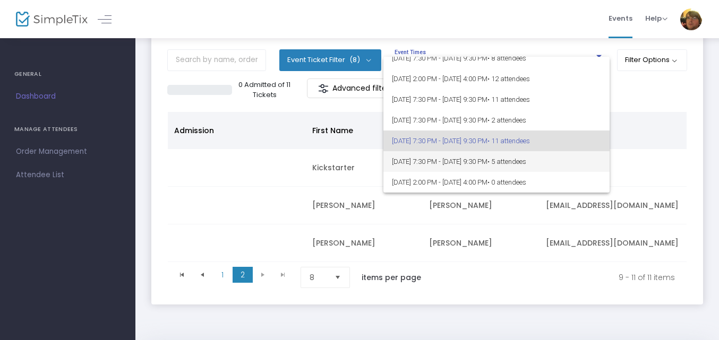
click at [509, 160] on span "[DATE] 7:30 PM - [DATE] 9:30 PM • 5 attendees" at bounding box center [496, 161] width 209 height 21
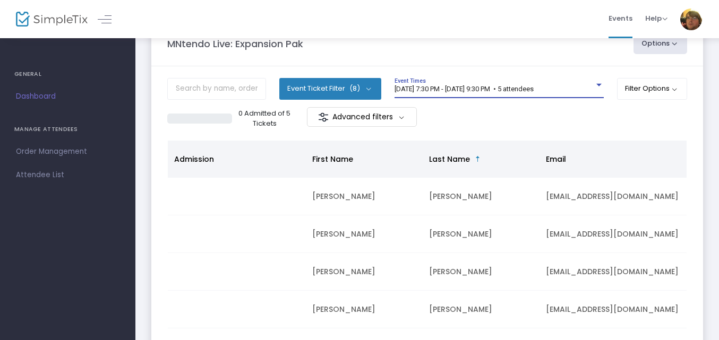
scroll to position [0, 0]
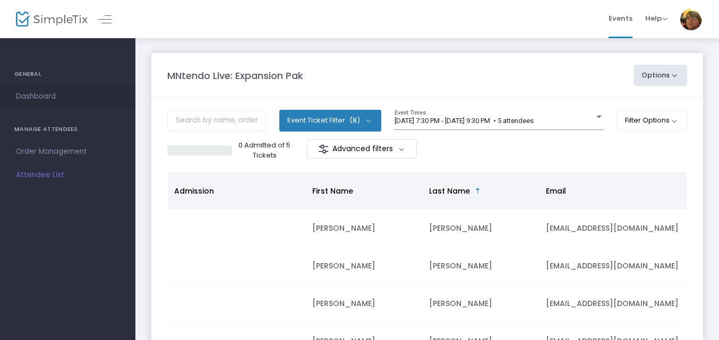
click at [44, 89] on link "Dashboard" at bounding box center [67, 96] width 135 height 23
